Goal: Information Seeking & Learning: Learn about a topic

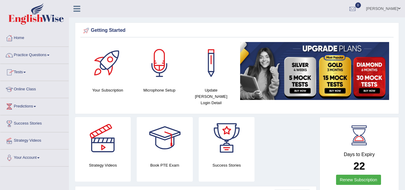
click at [32, 88] on link "Online Class" at bounding box center [34, 88] width 68 height 15
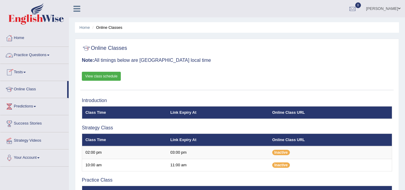
click at [42, 54] on link "Practice Questions" at bounding box center [34, 54] width 68 height 15
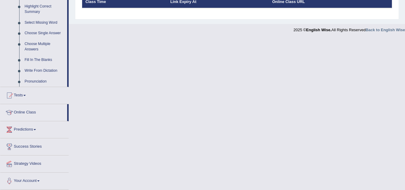
scroll to position [131, 0]
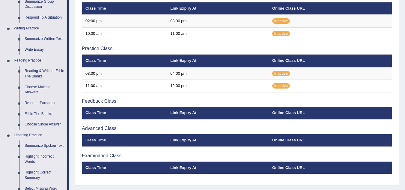
click at [33, 155] on link "Highlight Incorrect Words" at bounding box center [44, 159] width 45 height 16
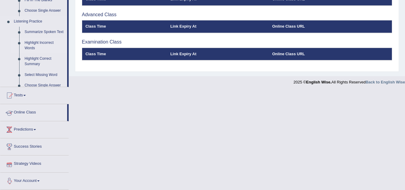
scroll to position [194, 0]
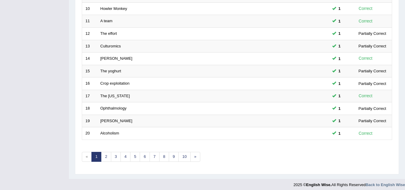
scroll to position [207, 0]
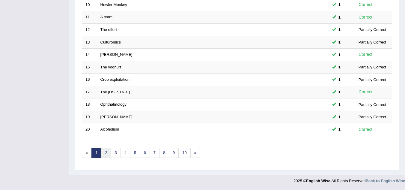
click at [107, 154] on link "2" at bounding box center [106, 153] width 10 height 10
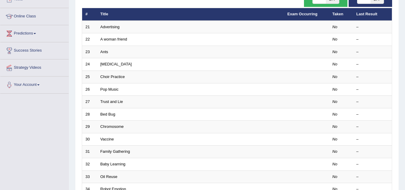
scroll to position [84, 0]
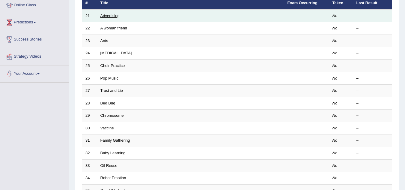
click at [110, 14] on link "Advertising" at bounding box center [110, 16] width 19 height 5
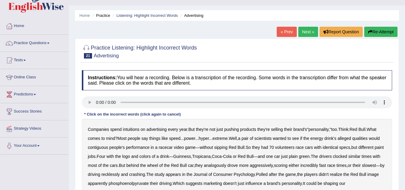
scroll to position [80, 0]
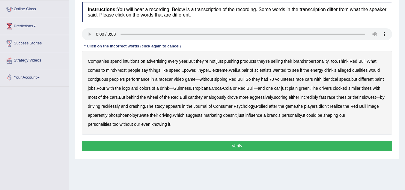
click at [133, 61] on b "intuitions" at bounding box center [131, 61] width 17 height 5
click at [100, 79] on b "contiguous" at bounding box center [98, 79] width 20 height 5
click at [219, 95] on b "analogously" at bounding box center [215, 97] width 23 height 5
click at [138, 116] on b "phosphoenolpyruvate" at bounding box center [129, 115] width 40 height 5
click at [220, 145] on button "Verify" at bounding box center [237, 146] width 311 height 10
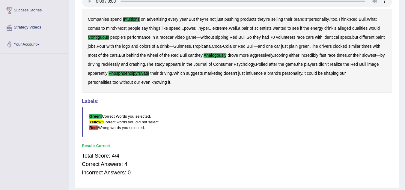
scroll to position [131, 0]
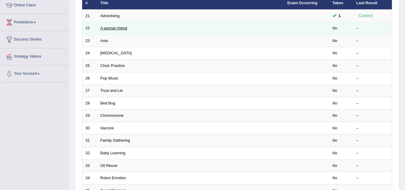
click at [121, 29] on link "A woman friend" at bounding box center [114, 28] width 27 height 5
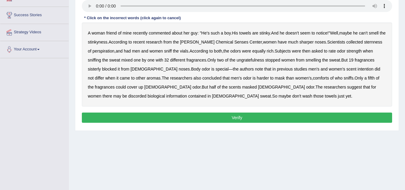
scroll to position [72, 0]
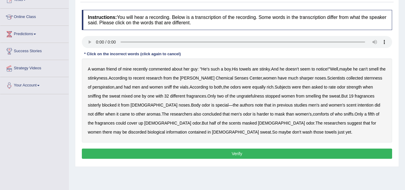
click at [365, 78] on b "sternness" at bounding box center [373, 78] width 18 height 5
click at [252, 95] on b "ungratefulness" at bounding box center [251, 96] width 28 height 5
click at [95, 104] on b "sisterly" at bounding box center [94, 105] width 13 height 5
click at [358, 104] on b "intention" at bounding box center [366, 105] width 16 height 5
click at [313, 113] on b "comforts" at bounding box center [321, 114] width 16 height 5
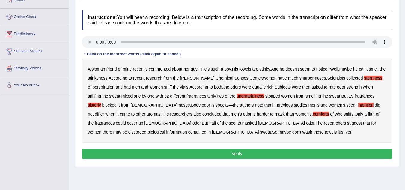
click at [147, 130] on b "discorded" at bounding box center [137, 132] width 18 height 5
click at [224, 152] on button "Verify" at bounding box center [237, 154] width 311 height 10
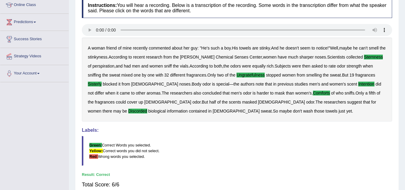
scroll to position [131, 0]
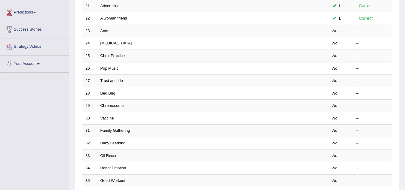
scroll to position [84, 0]
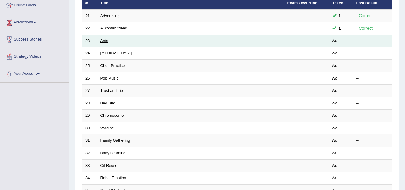
click at [104, 41] on link "Ants" at bounding box center [105, 40] width 8 height 5
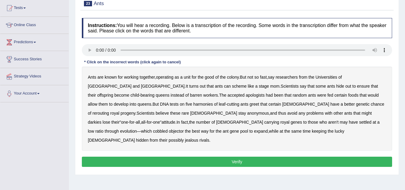
scroll to position [72, 0]
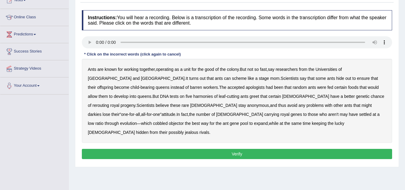
click at [246, 86] on b "apologists" at bounding box center [255, 87] width 19 height 5
click at [194, 96] on b "harmonies" at bounding box center [204, 96] width 20 height 5
click at [250, 97] on b "greet" at bounding box center [255, 96] width 10 height 5
click at [101, 112] on b "darkies" at bounding box center [95, 114] width 14 height 5
click at [184, 121] on b "objector" at bounding box center [176, 123] width 15 height 5
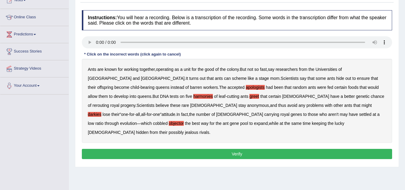
click at [240, 149] on button "Verify" at bounding box center [237, 154] width 311 height 10
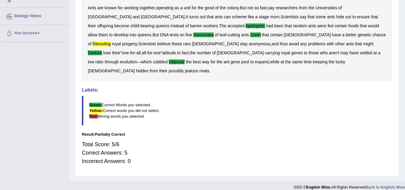
scroll to position [125, 0]
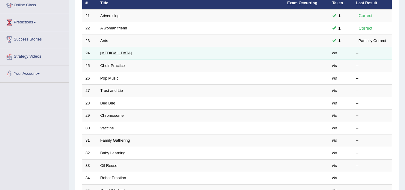
click at [118, 52] on link "[MEDICAL_DATA]" at bounding box center [117, 53] width 32 height 5
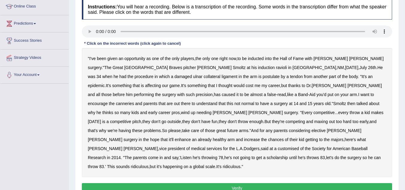
scroll to position [84, 0]
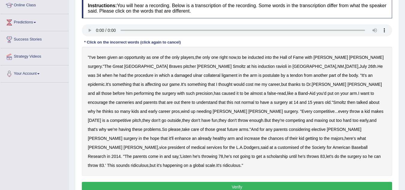
click at [276, 64] on b "ravioli" at bounding box center [281, 66] width 11 height 5
click at [263, 75] on b "postulate" at bounding box center [271, 75] width 17 height 5
click at [134, 100] on b "canneries" at bounding box center [125, 102] width 18 height 5
click at [284, 145] on b "customised" at bounding box center [288, 147] width 21 height 5
click at [289, 154] on b "until" at bounding box center [293, 156] width 8 height 5
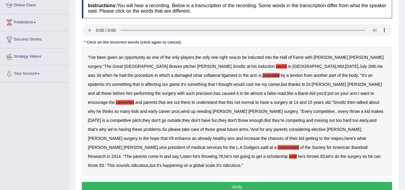
click at [222, 182] on button "Verify" at bounding box center [237, 187] width 311 height 10
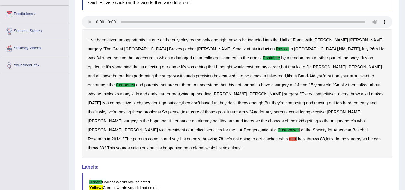
scroll to position [59, 0]
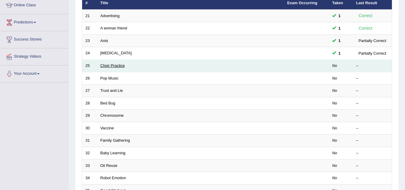
click at [116, 65] on link "Choir Practice" at bounding box center [113, 65] width 25 height 5
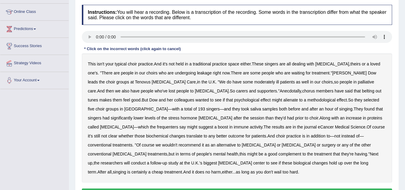
scroll to position [84, 0]
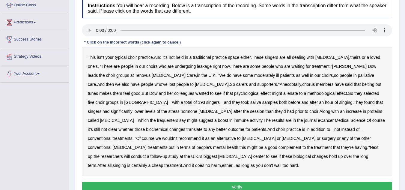
click at [197, 65] on b "leakage" at bounding box center [204, 66] width 15 height 5
click at [254, 76] on b "moderately" at bounding box center [264, 75] width 21 height 5
click at [284, 94] on b "alienate" at bounding box center [291, 93] width 15 height 5
click at [308, 91] on b "methodological" at bounding box center [322, 93] width 28 height 5
click at [179, 118] on b "frequenters" at bounding box center [167, 120] width 21 height 5
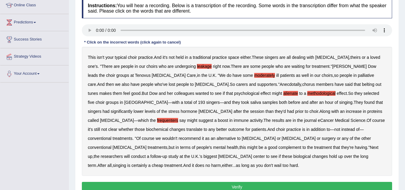
click at [232, 182] on button "Verify" at bounding box center [237, 187] width 311 height 10
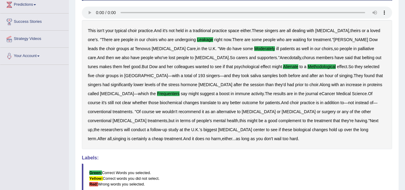
scroll to position [95, 0]
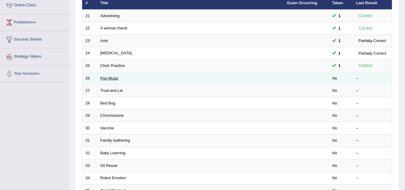
click at [109, 80] on link "Pop Music" at bounding box center [110, 78] width 18 height 5
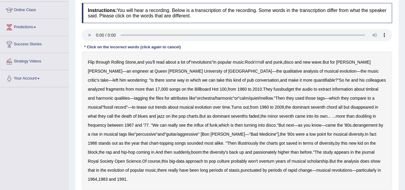
scroll to position [96, 0]
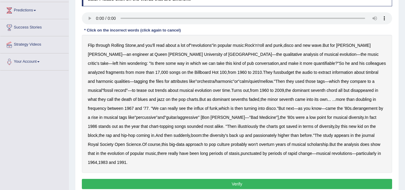
click at [274, 73] on b "fussbudget" at bounding box center [284, 72] width 21 height 5
click at [353, 108] on b "derangement" at bounding box center [365, 108] width 25 height 5
click at [238, 127] on b "illustriously" at bounding box center [248, 126] width 20 height 5
click at [254, 134] on b "passionately" at bounding box center [265, 135] width 23 height 5
click at [241, 179] on button "Verify" at bounding box center [237, 184] width 311 height 10
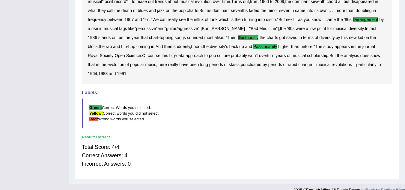
scroll to position [164, 0]
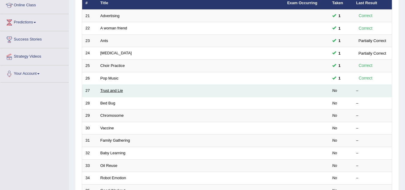
click at [108, 92] on link "Trust and Lie" at bounding box center [112, 90] width 23 height 5
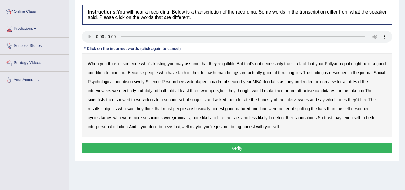
scroll to position [84, 0]
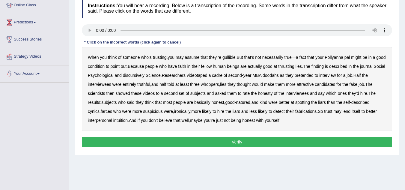
click at [295, 66] on b "thrusting" at bounding box center [286, 66] width 16 height 5
click at [145, 75] on b "discursively" at bounding box center [134, 75] width 22 height 5
click at [108, 110] on b "farces" at bounding box center [106, 111] width 11 height 5
click at [234, 139] on button "Verify" at bounding box center [237, 142] width 311 height 10
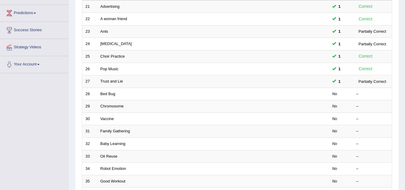
scroll to position [96, 0]
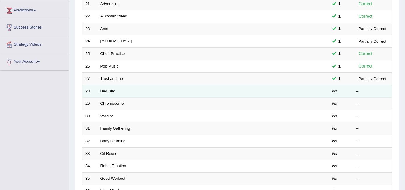
click at [105, 92] on link "Bed Bug" at bounding box center [108, 91] width 15 height 5
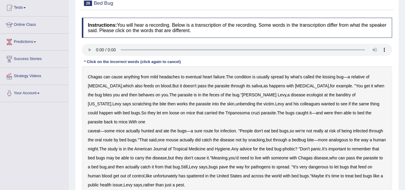
scroll to position [70, 0]
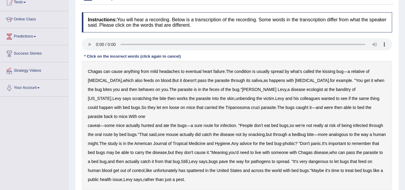
click at [139, 88] on b "behaves" at bounding box center [147, 89] width 16 height 5
click at [336, 89] on b "banditry" at bounding box center [343, 89] width 15 height 5
click at [236, 97] on b "unbending" at bounding box center [246, 98] width 20 height 5
click at [358, 108] on b "bed" at bounding box center [361, 107] width 7 height 5
click at [204, 168] on b "spattered" at bounding box center [195, 170] width 17 height 5
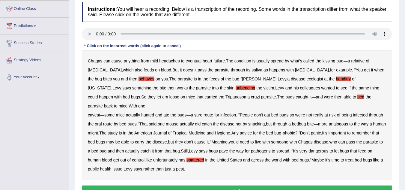
scroll to position [82, 0]
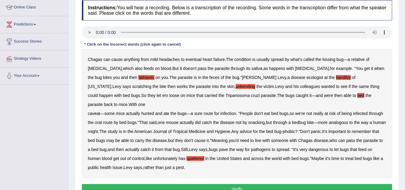
click at [189, 184] on button "Verify" at bounding box center [237, 189] width 311 height 10
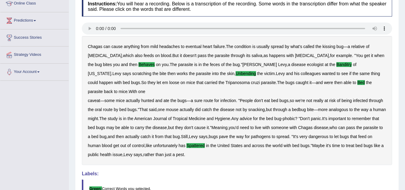
scroll to position [35, 0]
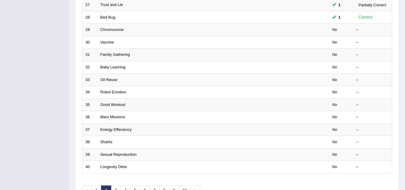
scroll to position [169, 0]
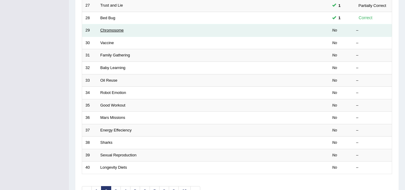
click at [111, 29] on link "Chromosome" at bounding box center [112, 30] width 23 height 5
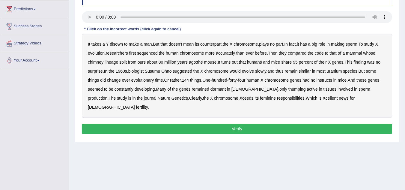
scroll to position [89, 0]
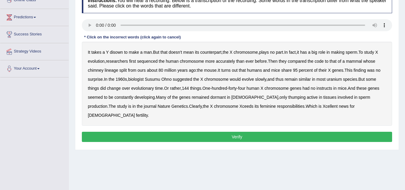
click at [119, 52] on b "disown" at bounding box center [116, 52] width 13 height 5
click at [96, 70] on b "chimney" at bounding box center [96, 70] width 16 height 5
click at [329, 89] on b "instructs" at bounding box center [325, 88] width 16 height 5
click at [289, 97] on b "thumping" at bounding box center [297, 97] width 17 height 5
click at [253, 132] on button "Verify" at bounding box center [237, 137] width 311 height 10
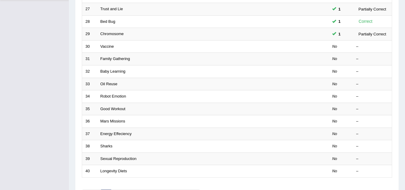
scroll to position [166, 0]
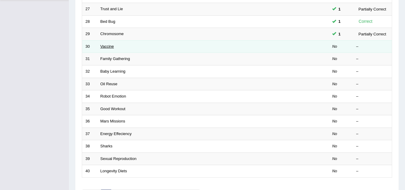
click at [110, 48] on link "Vaccine" at bounding box center [108, 46] width 14 height 5
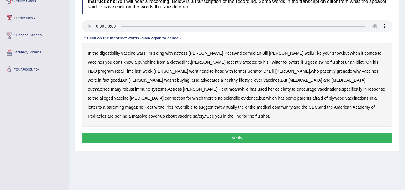
scroll to position [96, 0]
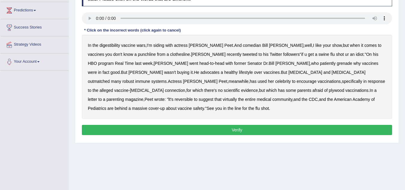
click at [113, 44] on b "digestibility" at bounding box center [110, 45] width 20 height 5
click at [337, 62] on b "grenade" at bounding box center [344, 63] width 15 height 5
click at [329, 90] on b "plywood" at bounding box center [336, 90] width 15 height 5
click at [193, 97] on b "reversible" at bounding box center [184, 99] width 18 height 5
click at [276, 125] on button "Verify" at bounding box center [237, 130] width 311 height 10
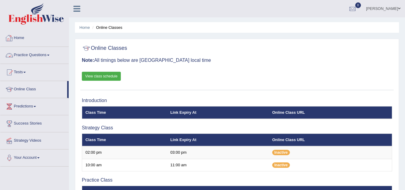
click at [32, 53] on link "Practice Questions" at bounding box center [34, 54] width 68 height 15
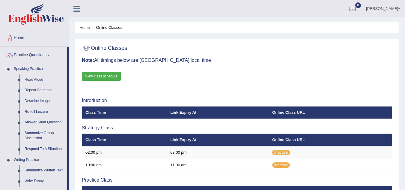
scroll to position [166, 0]
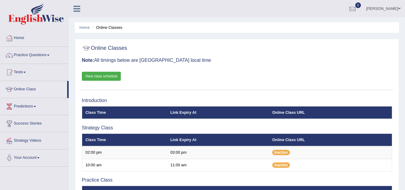
scroll to position [146, 0]
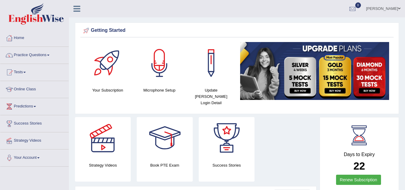
click at [40, 52] on link "Practice Questions" at bounding box center [34, 54] width 68 height 15
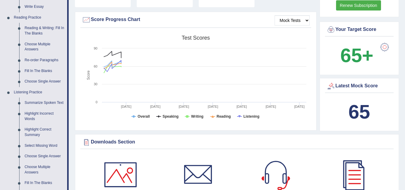
scroll to position [228, 0]
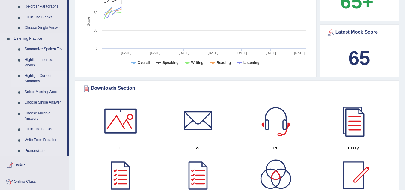
click at [35, 75] on link "Highlight Correct Summary" at bounding box center [44, 79] width 45 height 16
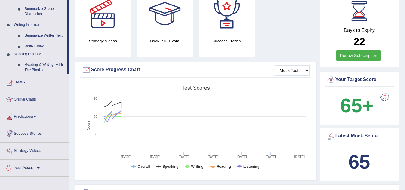
scroll to position [400, 0]
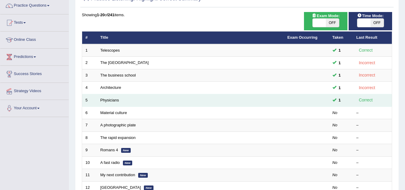
scroll to position [72, 0]
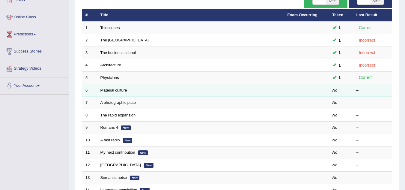
click at [113, 91] on link "Material culture" at bounding box center [114, 90] width 27 height 5
